Goal: Information Seeking & Learning: Compare options

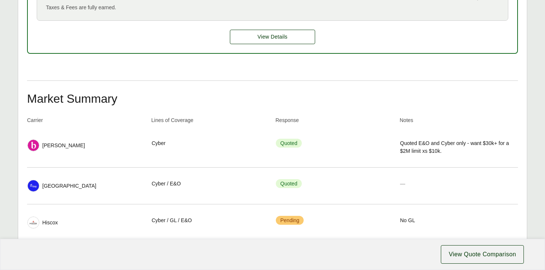
scroll to position [437, 0]
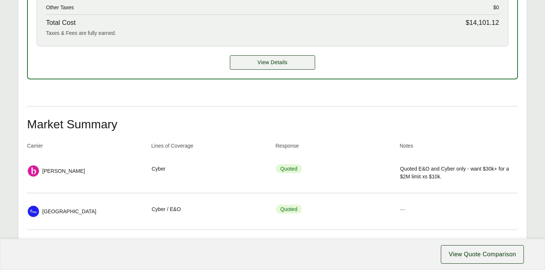
click at [263, 66] on span "View Details" at bounding box center [273, 63] width 30 height 8
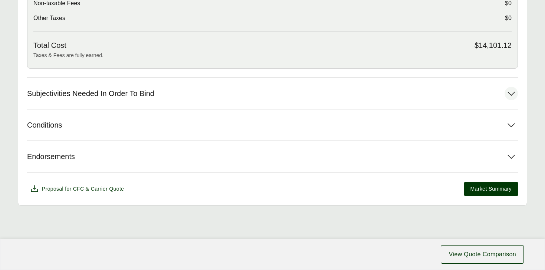
scroll to position [365, 0]
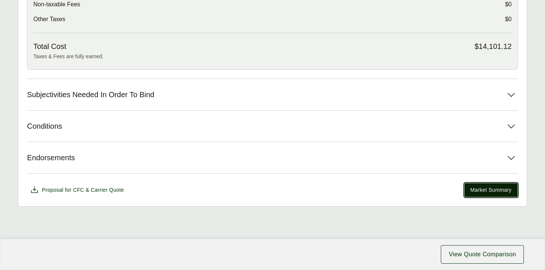
click at [480, 190] on span "Market Summary" at bounding box center [491, 190] width 41 height 8
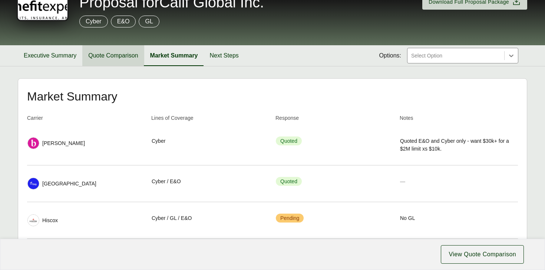
click at [119, 49] on button "Quote Comparison" at bounding box center [113, 55] width 62 height 21
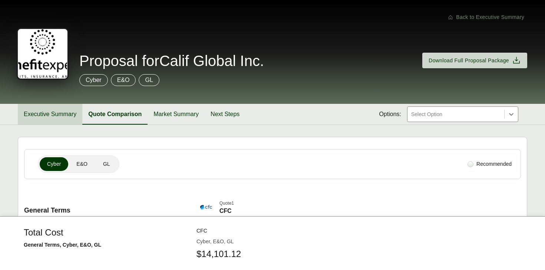
click at [56, 116] on button "Executive Summary" at bounding box center [50, 114] width 65 height 21
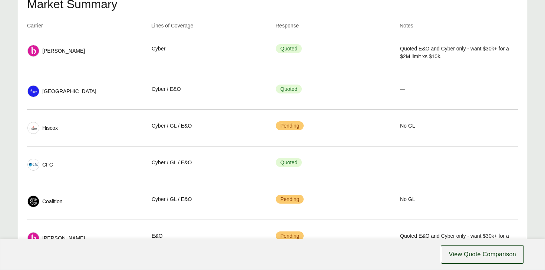
scroll to position [564, 0]
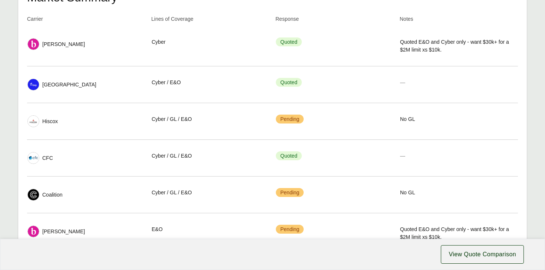
click at [279, 77] on div "Response Quoted" at bounding box center [335, 83] width 118 height 26
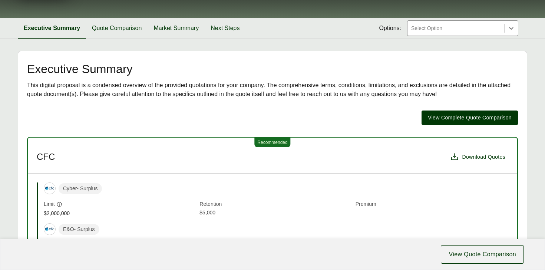
scroll to position [58, 0]
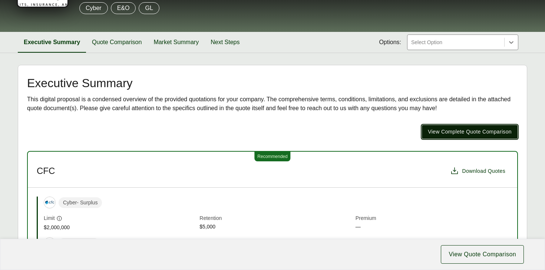
click at [440, 135] on span "View Complete Quote Comparison" at bounding box center [470, 132] width 84 height 8
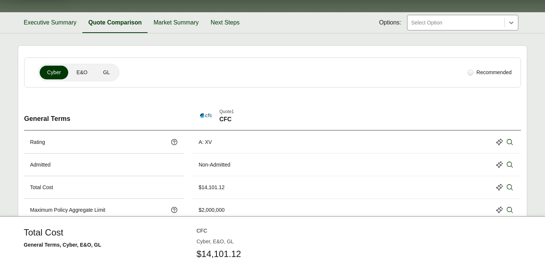
scroll to position [63, 0]
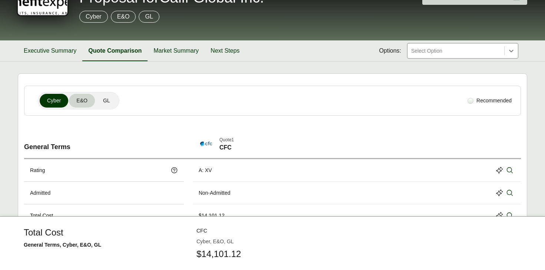
click at [83, 101] on span "E&O" at bounding box center [81, 101] width 11 height 8
click at [111, 101] on button "GL" at bounding box center [107, 101] width 22 height 14
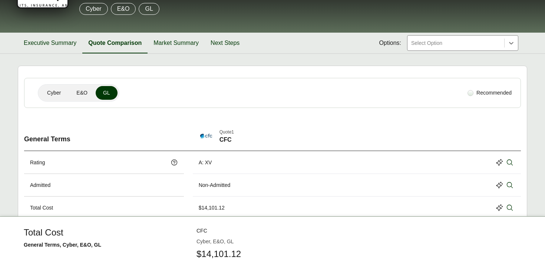
scroll to position [0, 0]
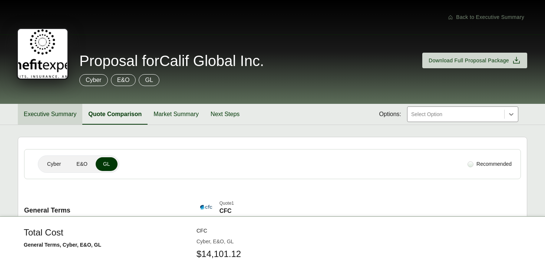
click at [52, 119] on button "Executive Summary" at bounding box center [50, 114] width 65 height 21
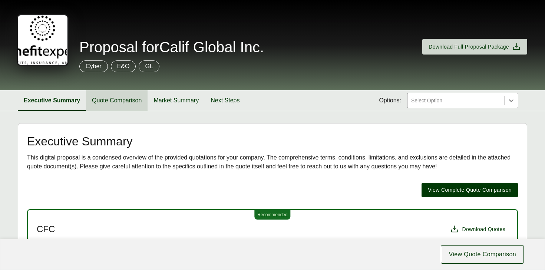
click at [116, 102] on button "Quote Comparison" at bounding box center [117, 100] width 62 height 21
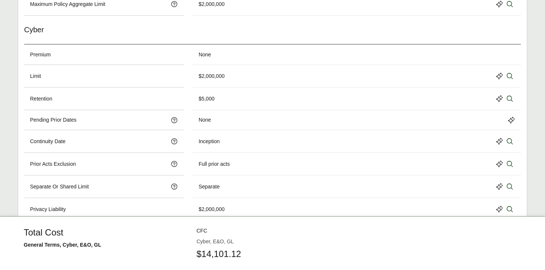
scroll to position [303, 0]
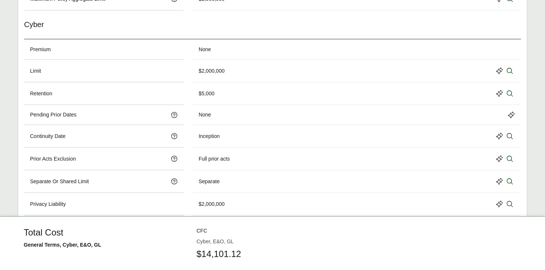
drag, startPoint x: 188, startPoint y: 253, endPoint x: 247, endPoint y: 250, distance: 59.8
click at [249, 251] on div "General Terms Quote 1 CFC Rating A: XV Admitted Non-Admitted Total Cost $14,101…" at bounding box center [272, 203] width 497 height 624
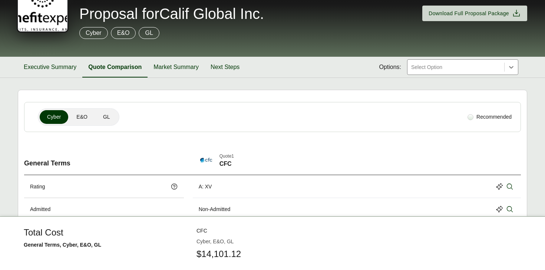
scroll to position [0, 0]
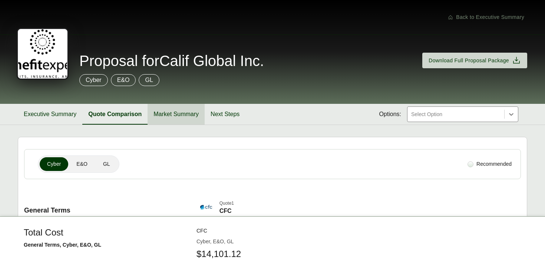
click at [190, 115] on button "Market Summary" at bounding box center [176, 114] width 57 height 21
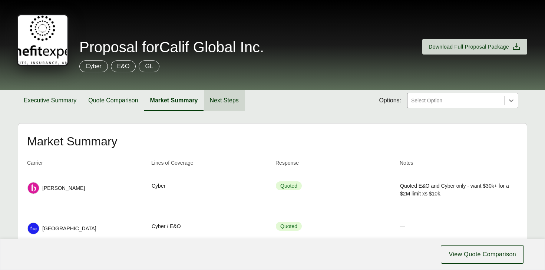
click at [220, 104] on button "Next Steps" at bounding box center [224, 100] width 41 height 21
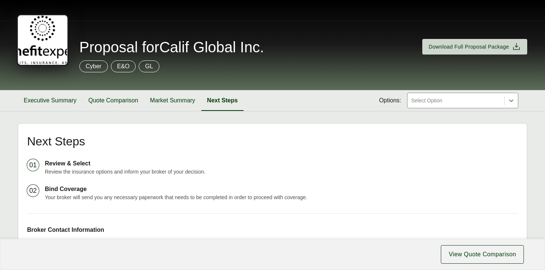
click at [124, 67] on p "E&O" at bounding box center [123, 66] width 13 height 9
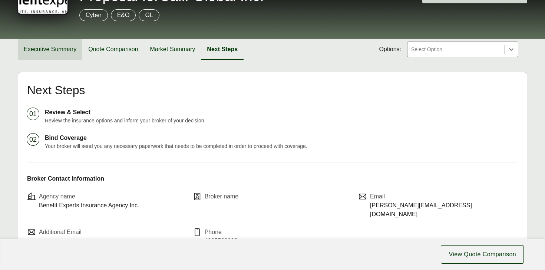
click at [66, 49] on button "Executive Summary" at bounding box center [50, 49] width 65 height 21
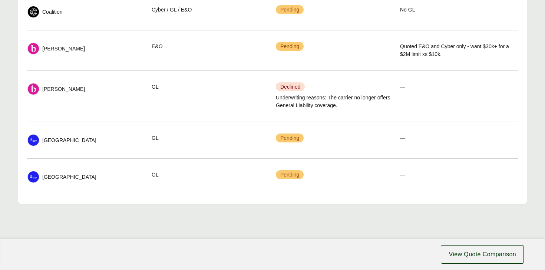
scroll to position [754, 0]
